Goal: Book appointment/travel/reservation

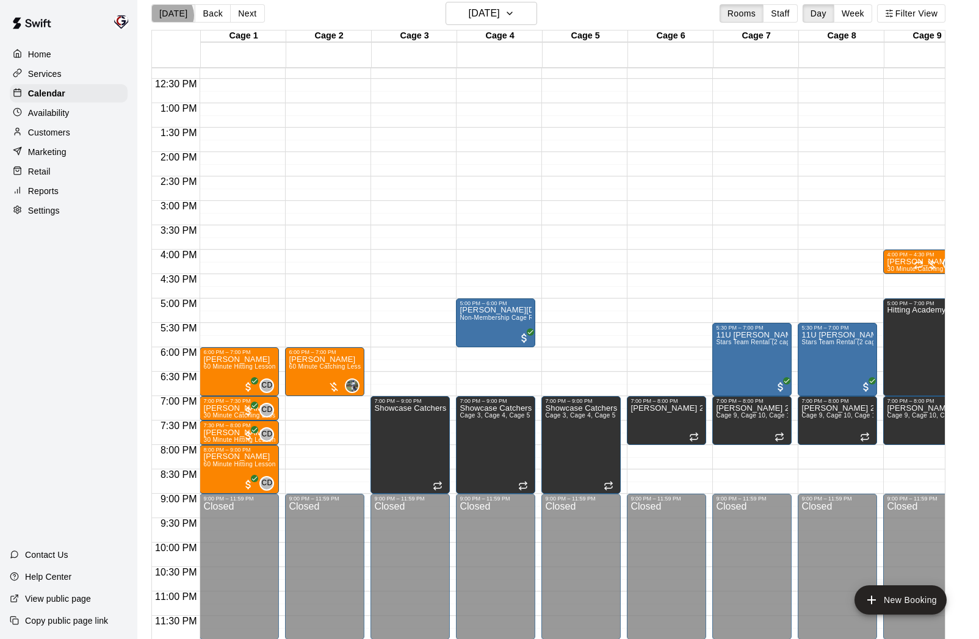
click at [171, 15] on button "[DATE]" at bounding box center [173, 13] width 44 height 18
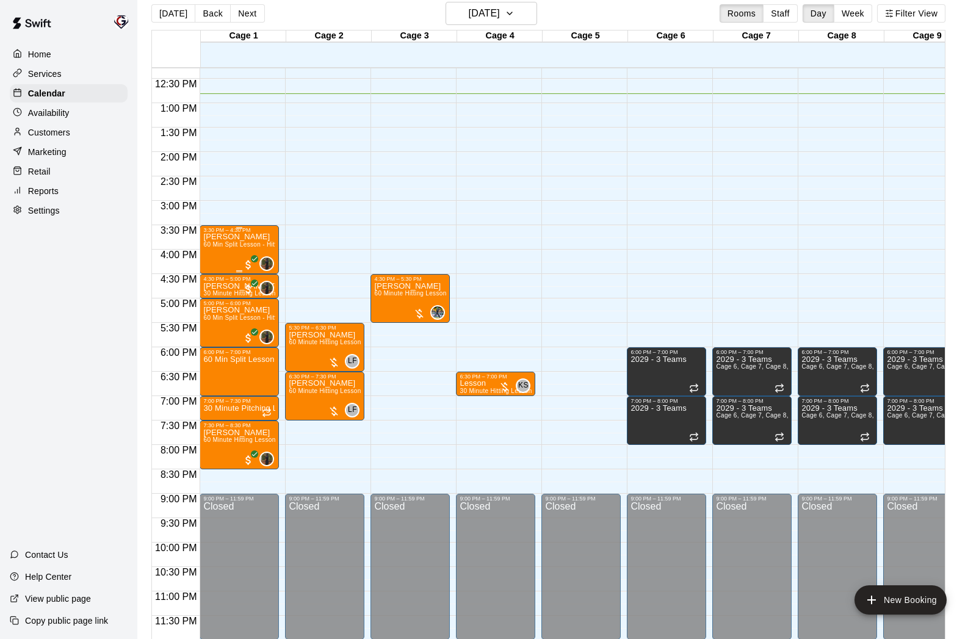
click at [228, 246] on span "60 Min Split Lesson - Hitting/Pitching" at bounding box center [256, 244] width 107 height 7
click at [309, 234] on div at bounding box center [489, 319] width 979 height 639
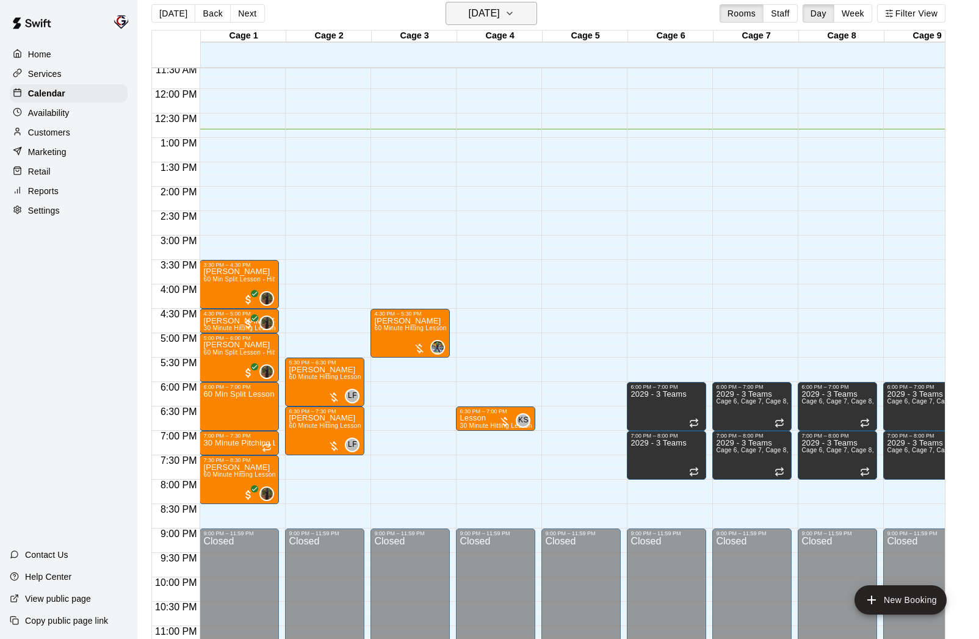
click at [469, 14] on h6 "[DATE]" at bounding box center [484, 13] width 31 height 17
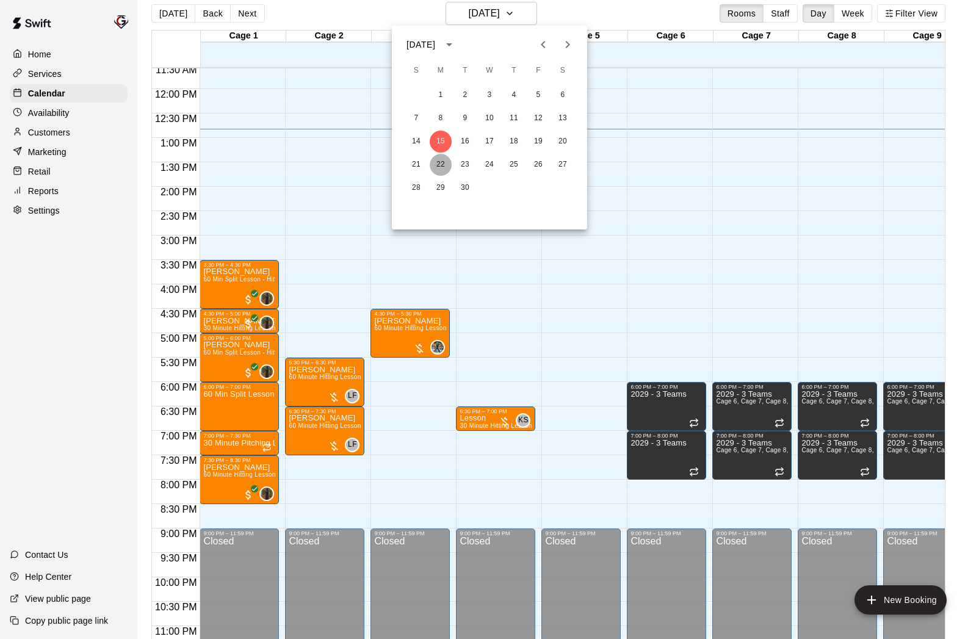
click at [441, 165] on button "22" at bounding box center [441, 165] width 22 height 22
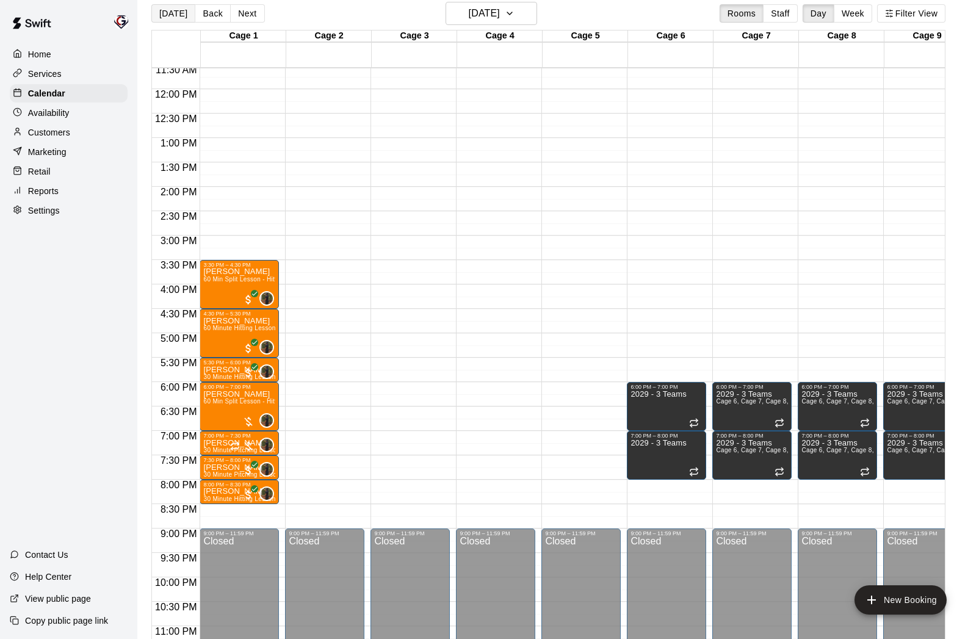
click at [176, 16] on button "[DATE]" at bounding box center [173, 13] width 44 height 18
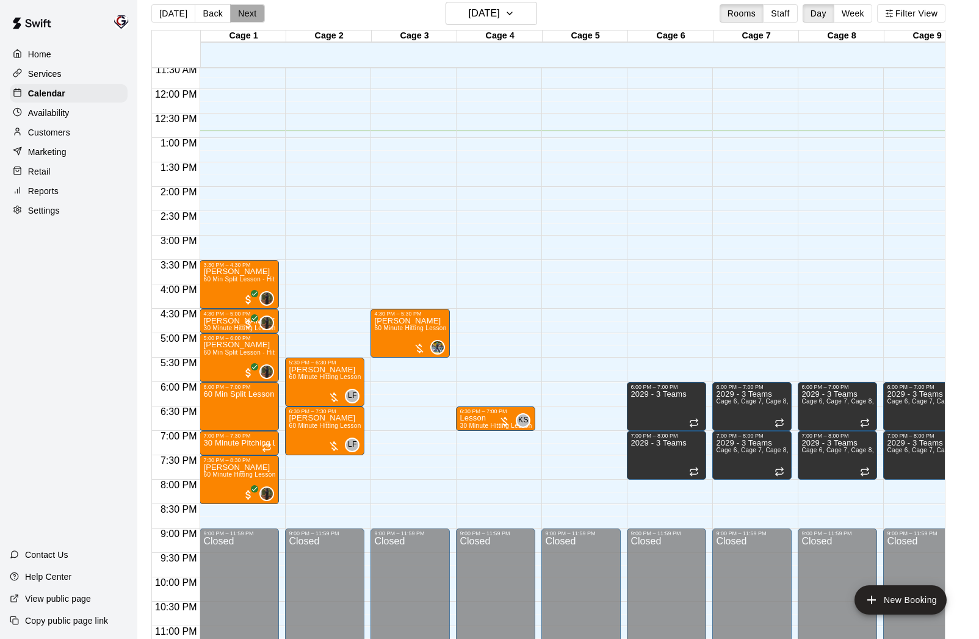
click at [242, 16] on button "Next" at bounding box center [247, 13] width 34 height 18
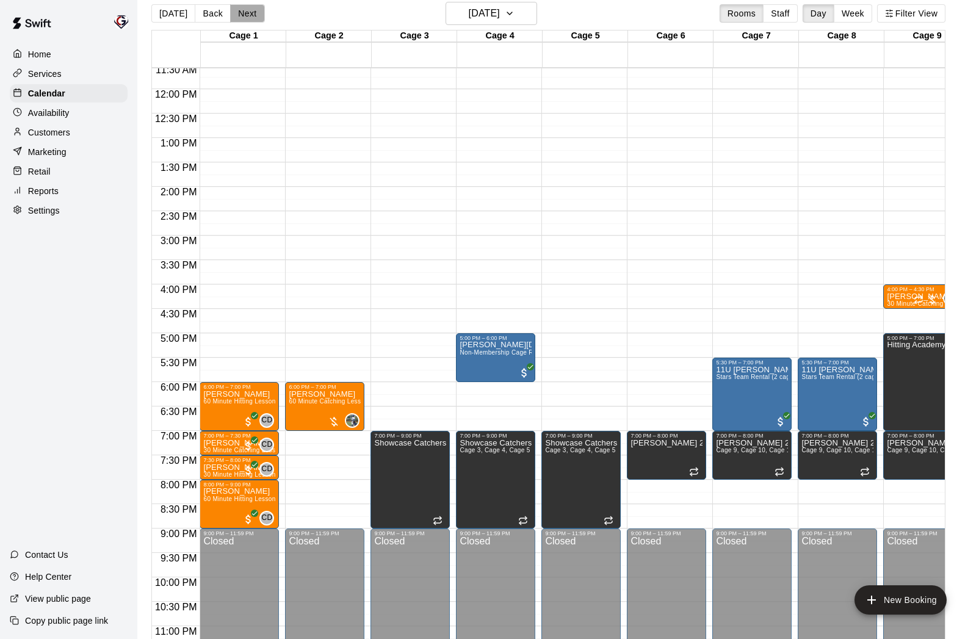
click at [242, 16] on button "Next" at bounding box center [247, 13] width 34 height 18
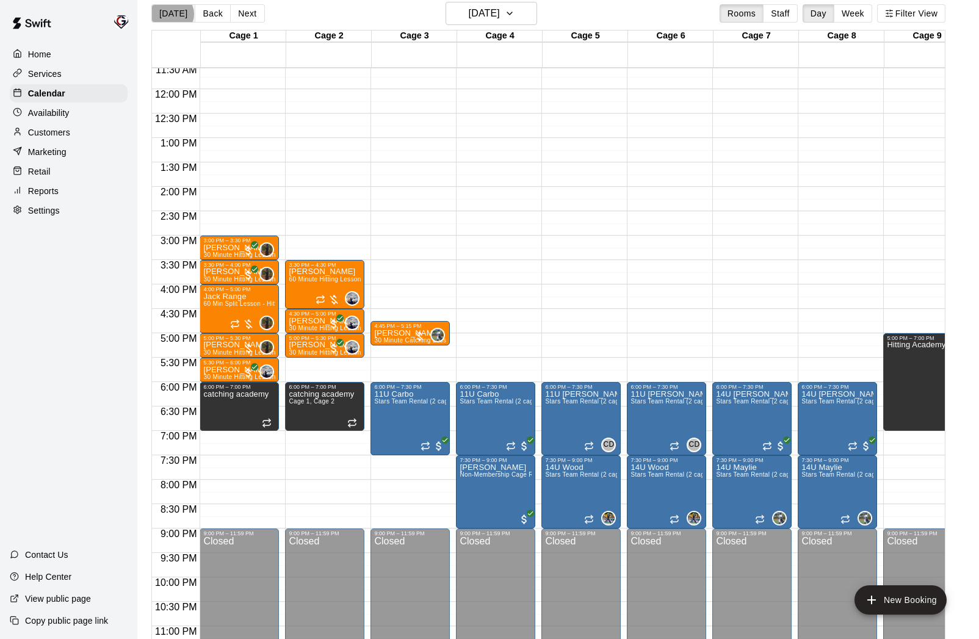
click at [171, 14] on button "[DATE]" at bounding box center [173, 13] width 44 height 18
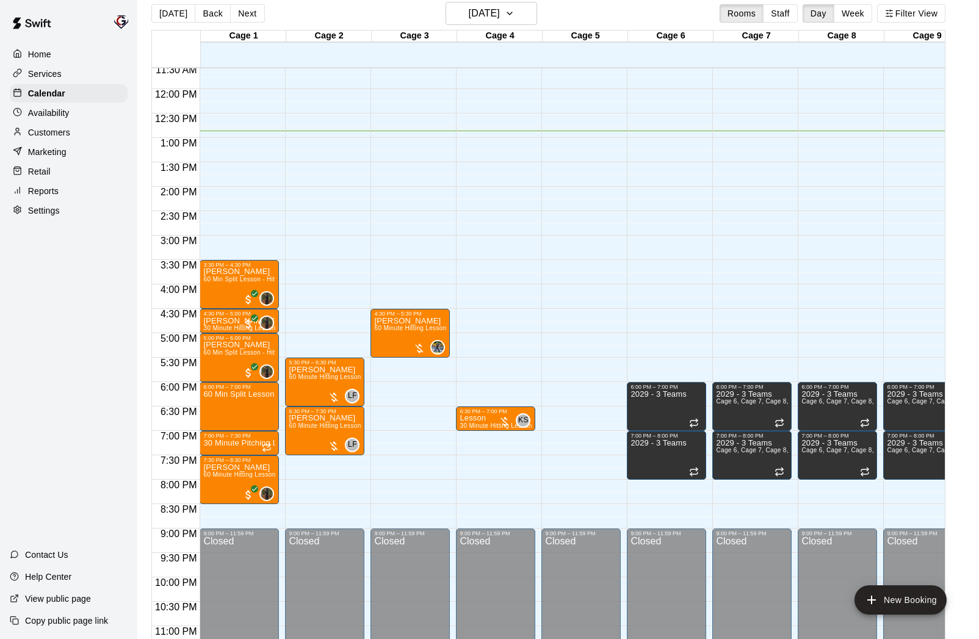
scroll to position [0, 1]
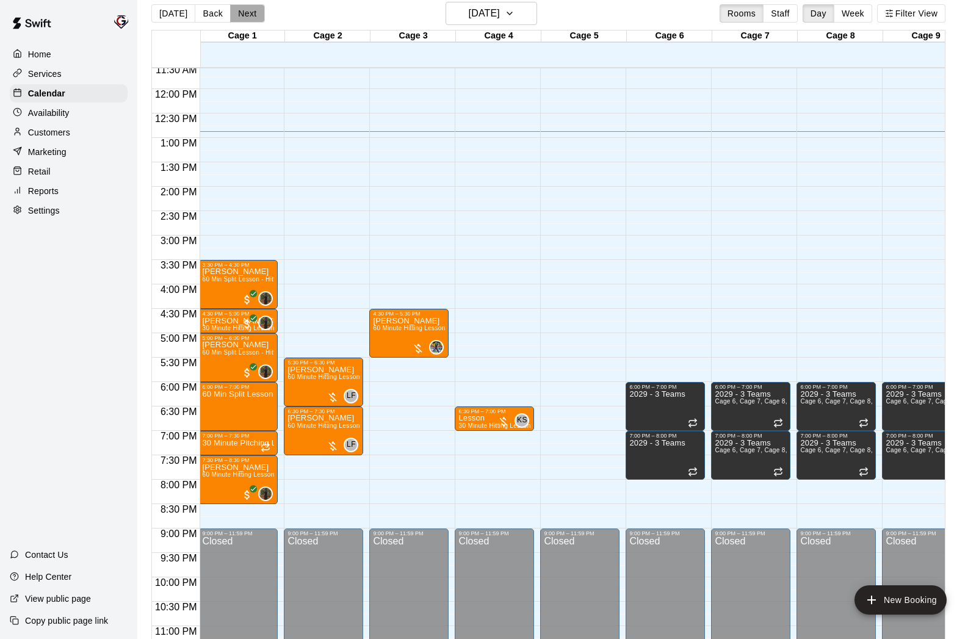
click at [255, 15] on button "Next" at bounding box center [247, 13] width 34 height 18
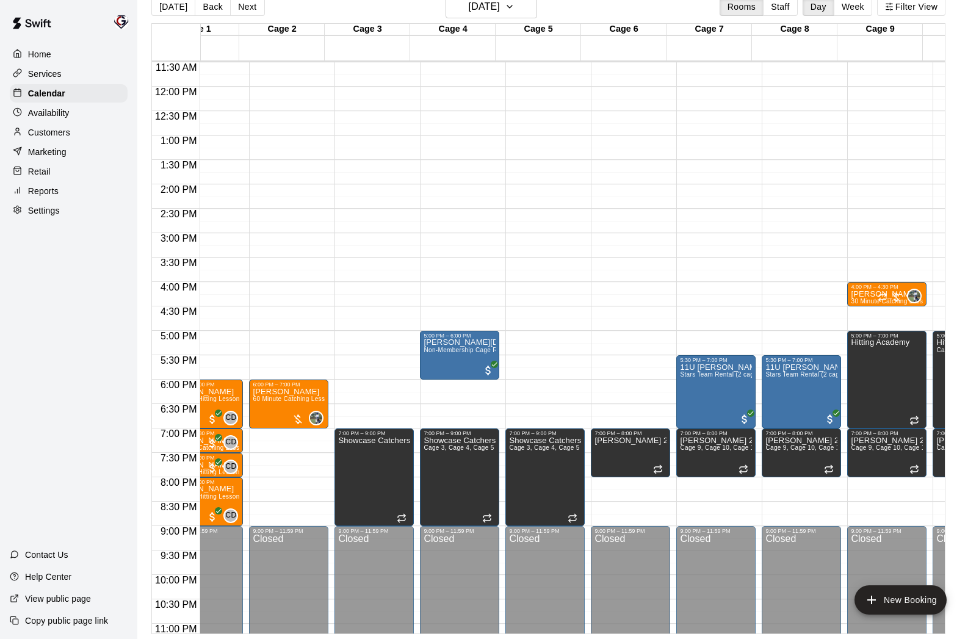
scroll to position [561, 48]
